Goal: Information Seeking & Learning: Learn about a topic

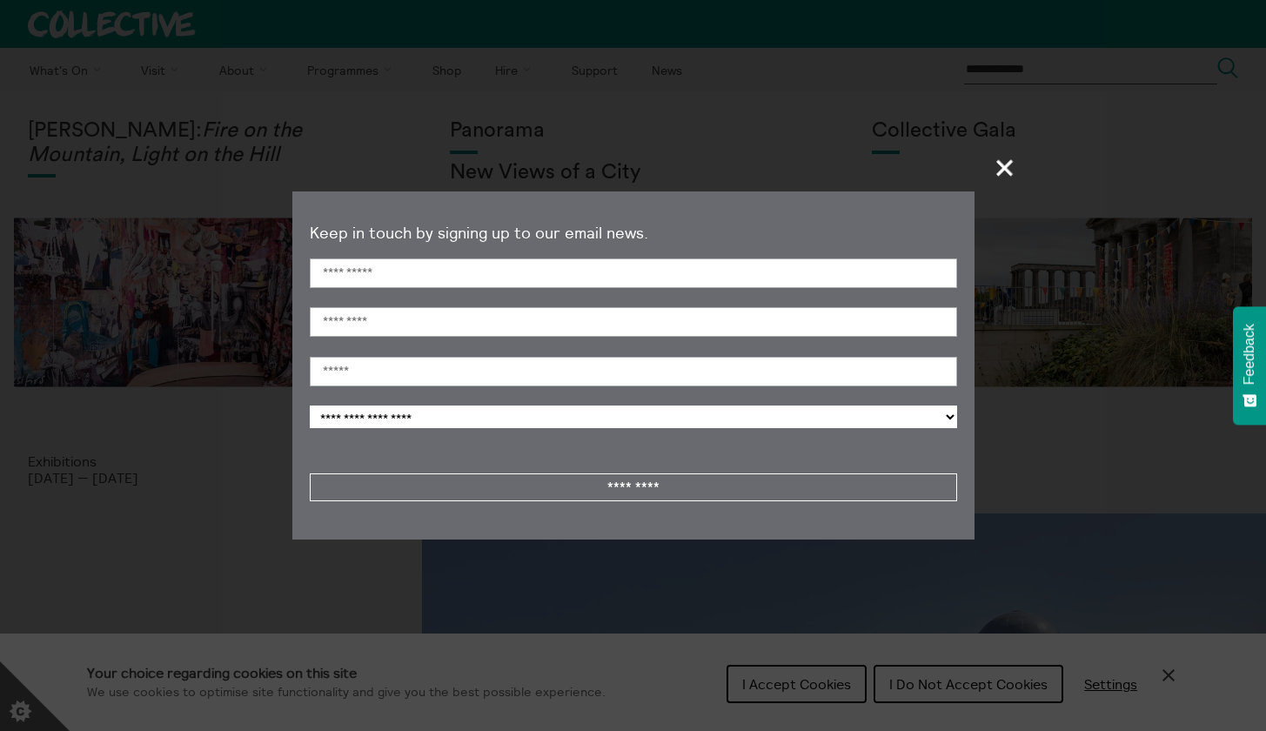
click at [996, 173] on span "+" at bounding box center [1004, 167] width 51 height 51
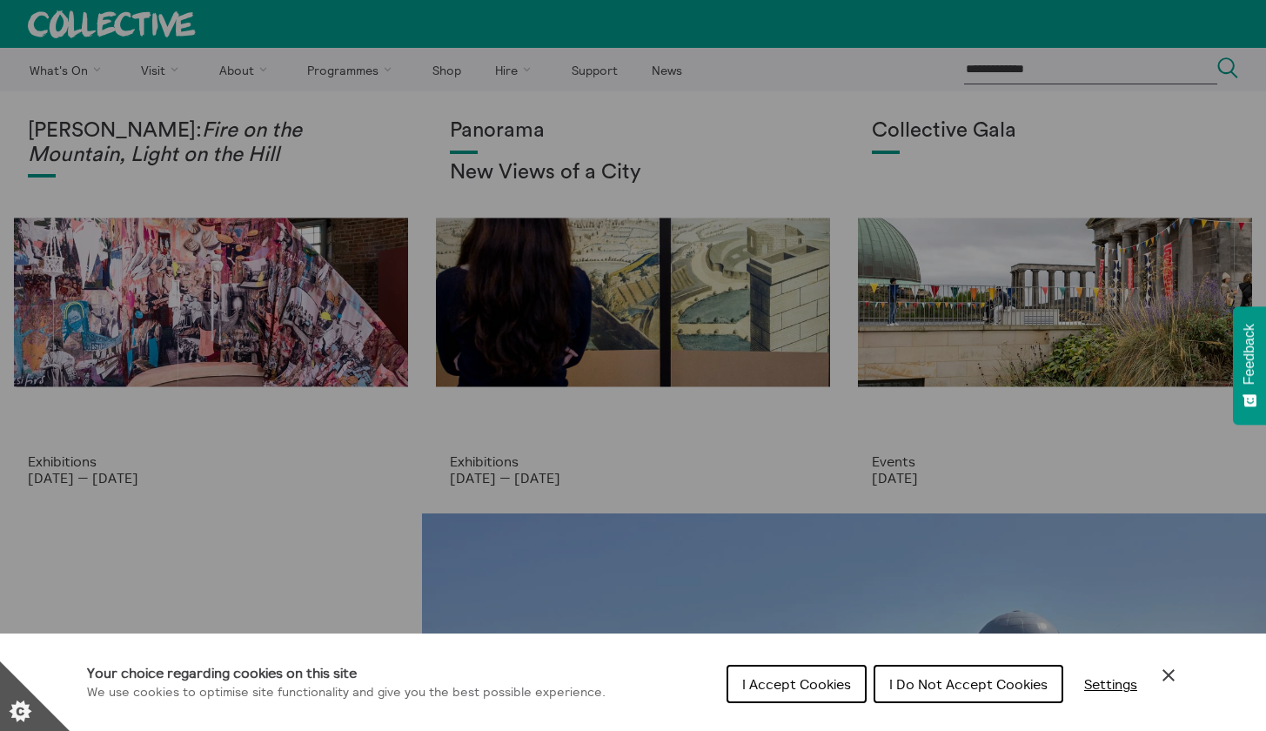
click at [564, 490] on div "Cookie preferences" at bounding box center [633, 365] width 1266 height 731
click at [920, 674] on button "I Do Not Accept Cookies" at bounding box center [968, 684] width 190 height 38
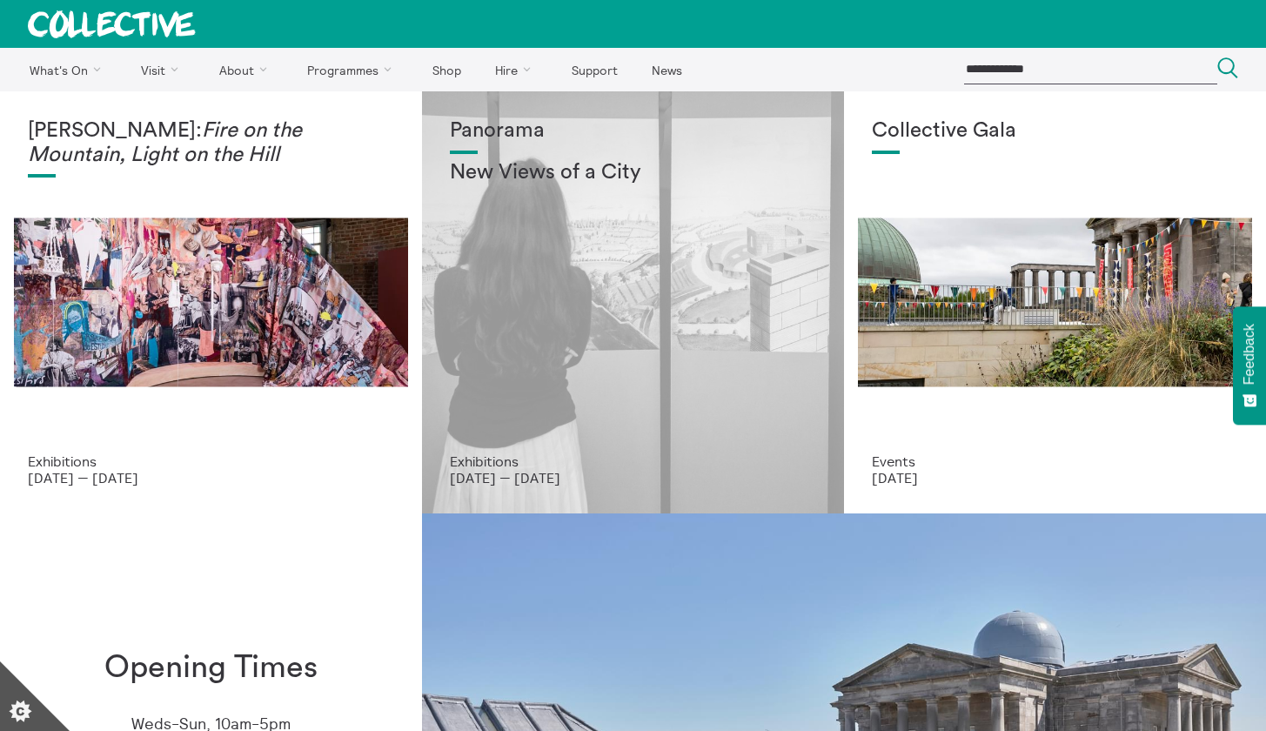
click at [625, 389] on div "Panorama New Views of a City" at bounding box center [633, 286] width 366 height 334
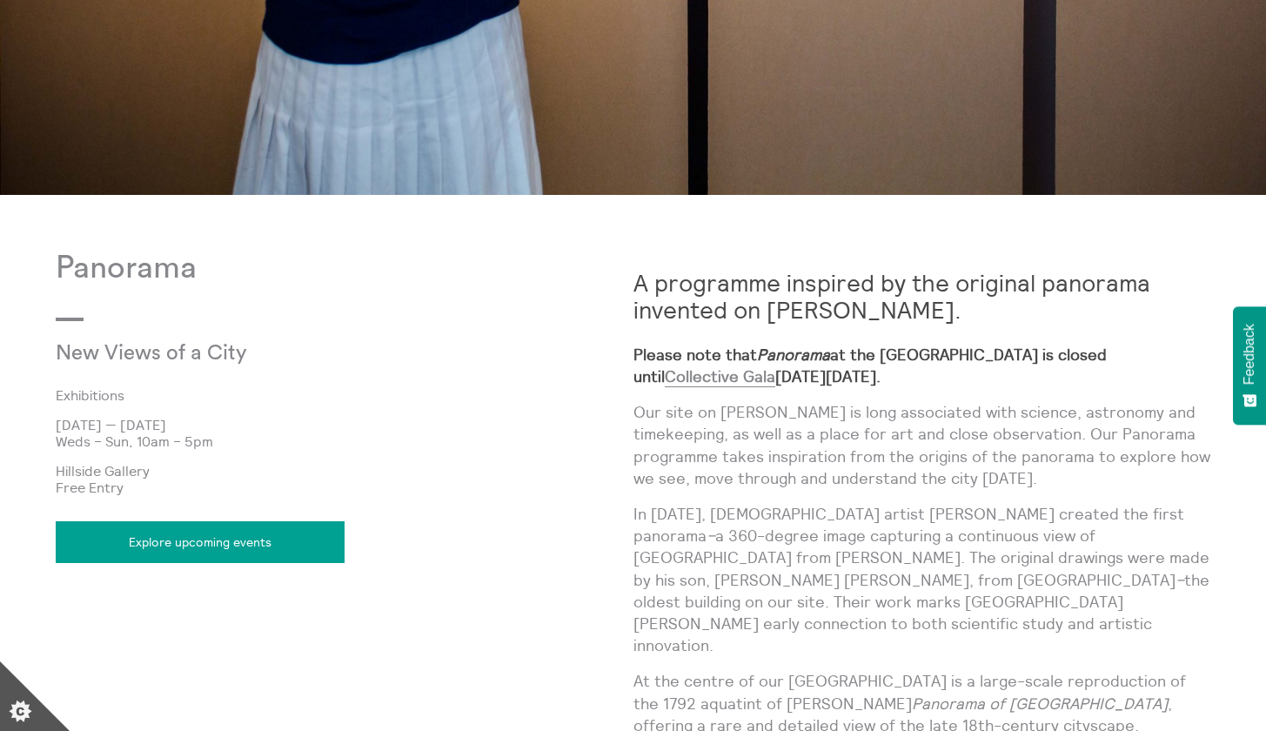
scroll to position [741, 0]
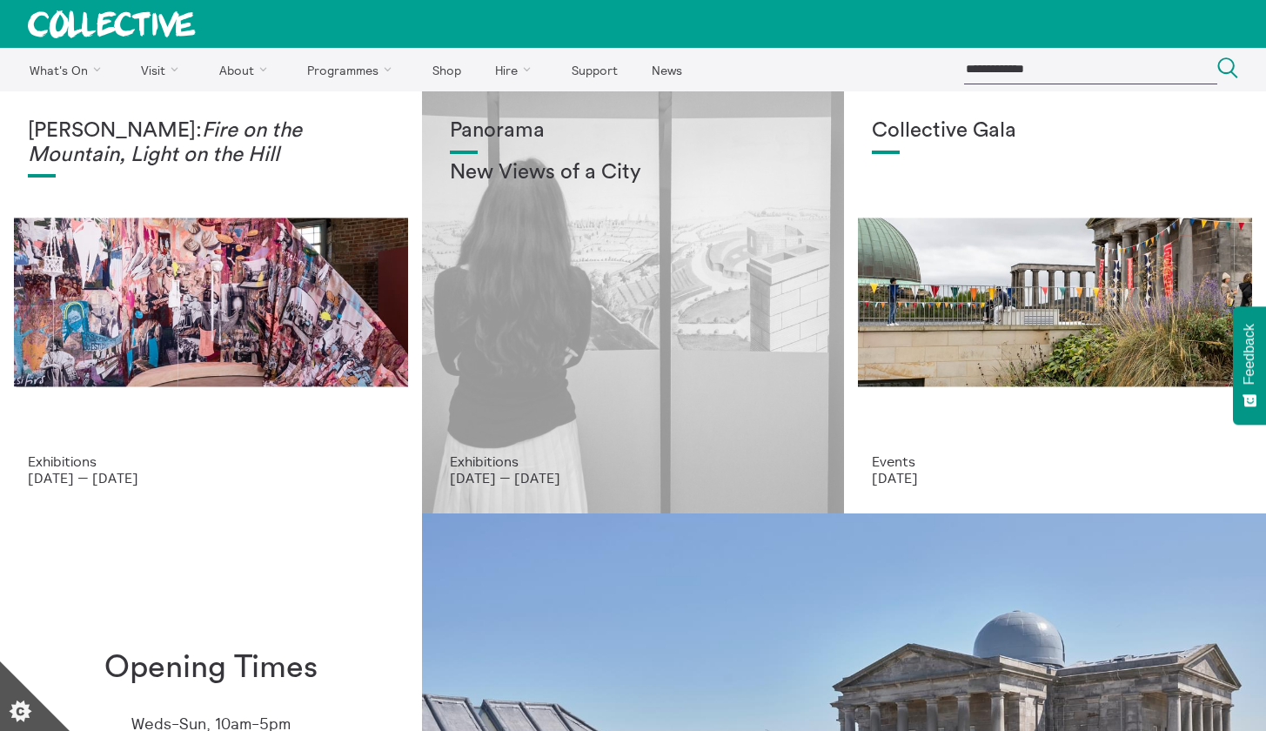
click at [596, 304] on div "Panorama New Views of a City" at bounding box center [633, 286] width 366 height 334
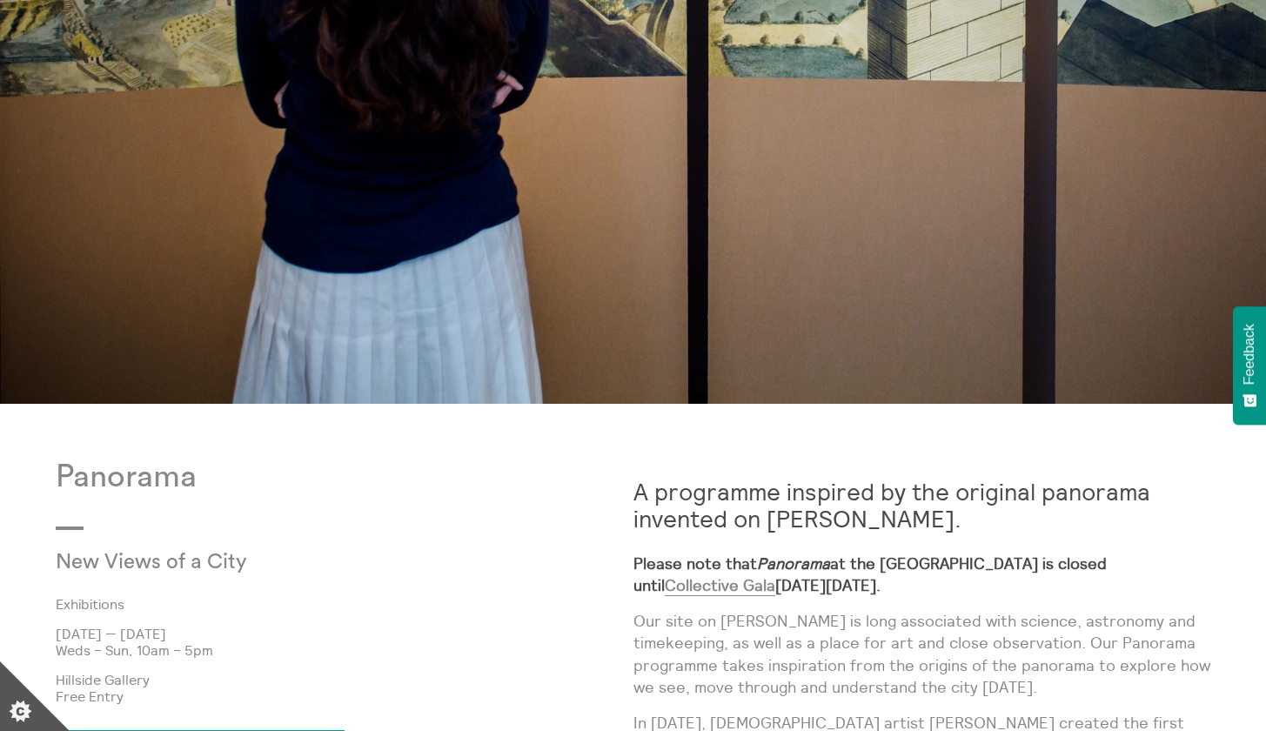
scroll to position [532, 0]
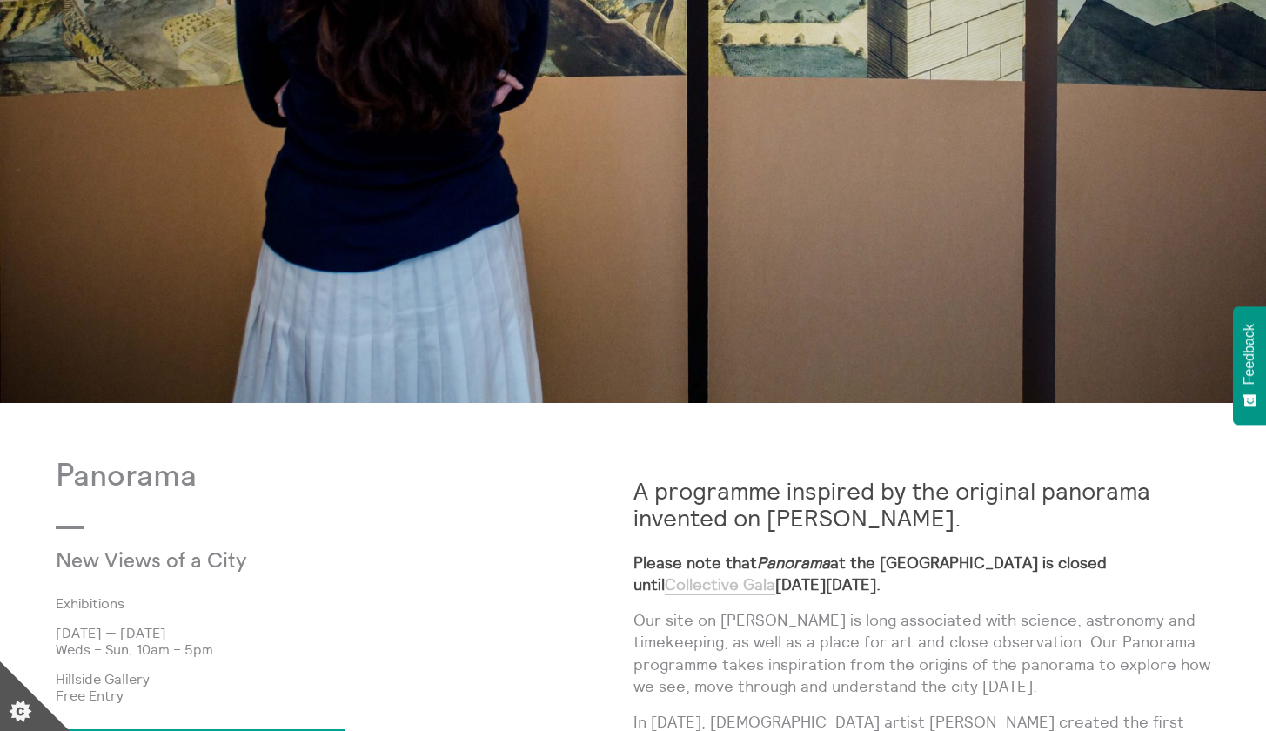
click at [775, 574] on link "Collective Gala" at bounding box center [720, 584] width 110 height 21
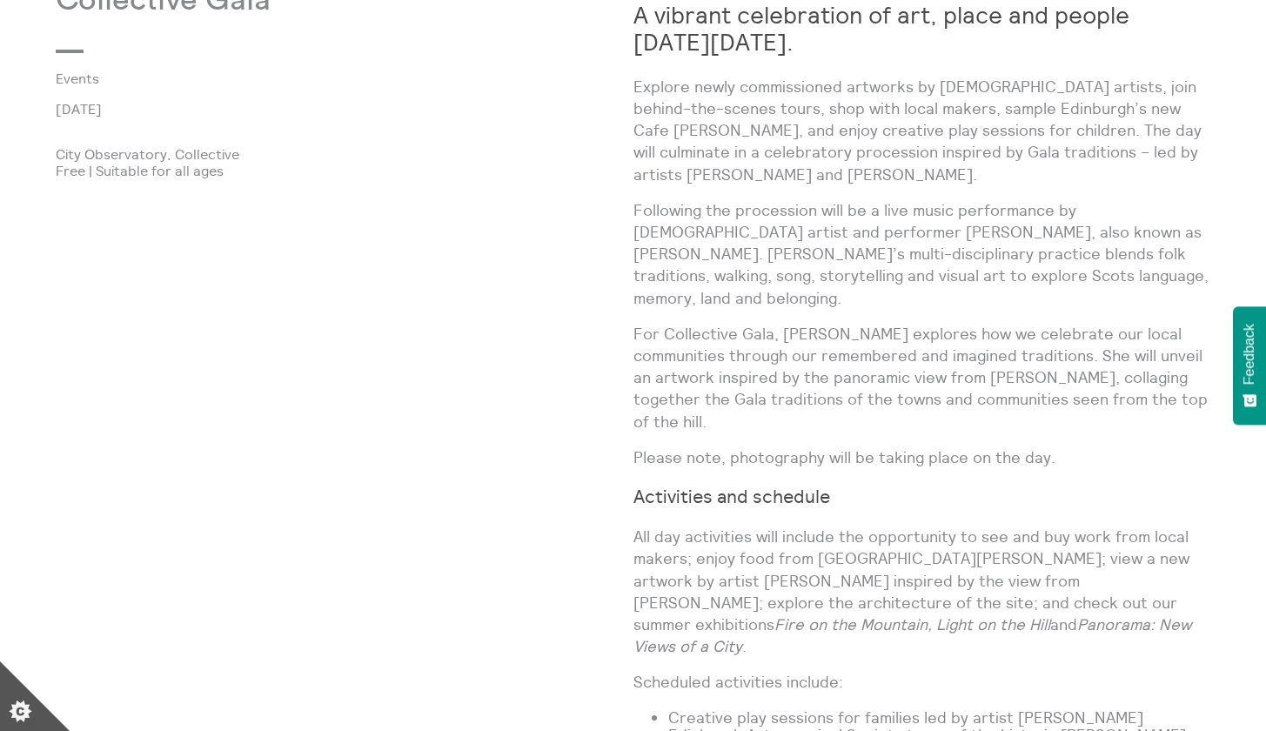
scroll to position [1009, 0]
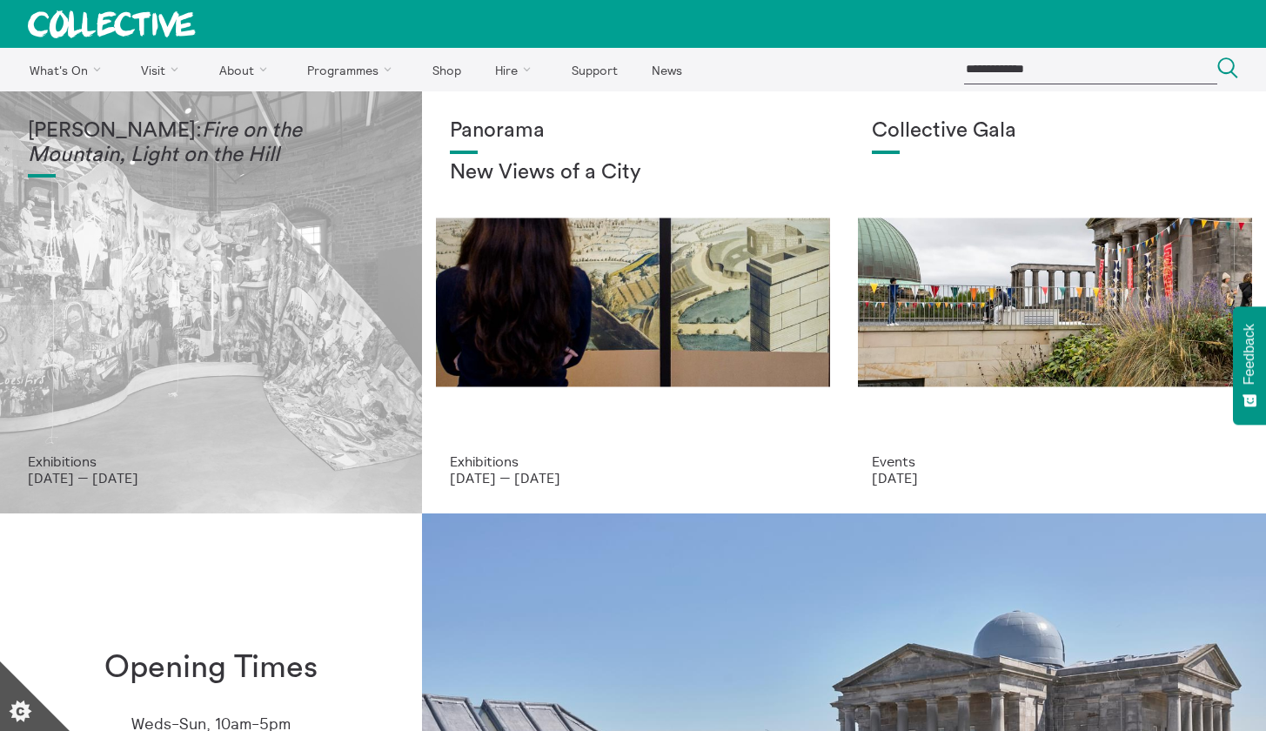
click at [311, 290] on div "[PERSON_NAME]: Fire on the Mountain, Light on the Hill" at bounding box center [211, 286] width 366 height 334
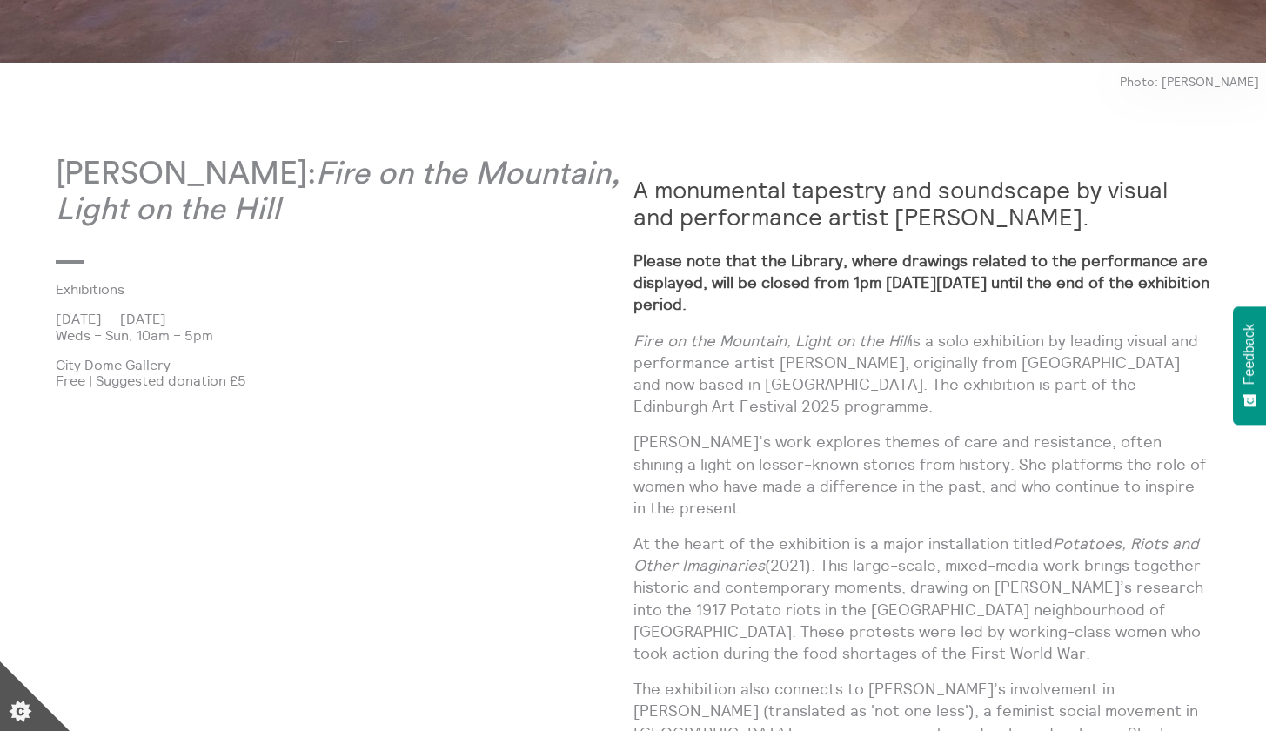
scroll to position [879, 0]
